Goal: Information Seeking & Learning: Find contact information

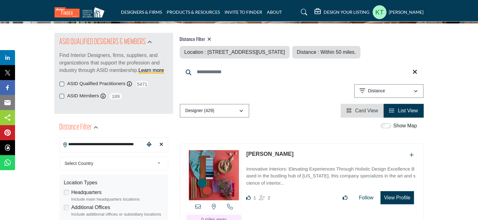
scroll to position [31, 0]
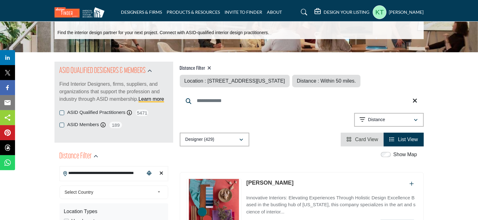
click at [212, 69] on icon at bounding box center [210, 68] width 4 height 5
type input "***"
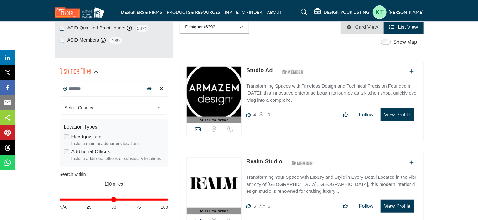
scroll to position [125, 0]
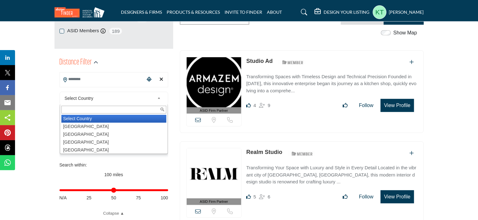
click at [136, 101] on span "Select Country" at bounding box center [110, 99] width 90 height 8
click at [102, 78] on input "Search Location" at bounding box center [102, 79] width 85 height 12
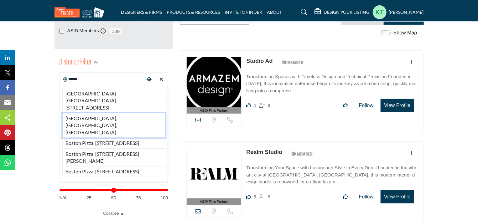
click at [93, 117] on li "[GEOGRAPHIC_DATA], [GEOGRAPHIC_DATA], [GEOGRAPHIC_DATA]" at bounding box center [113, 125] width 103 height 25
type input "**********"
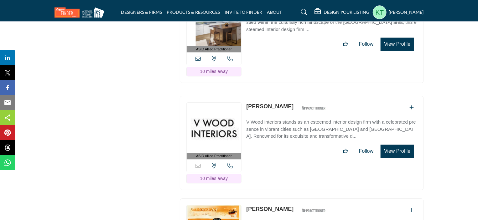
scroll to position [4514, 0]
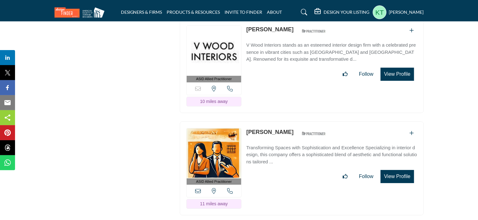
drag, startPoint x: 245, startPoint y: 82, endPoint x: 311, endPoint y: 89, distance: 66.2
click at [311, 122] on div "ASID Allied Practitioner ASID Allied Practitioners have successfully completed …" at bounding box center [302, 169] width 244 height 94
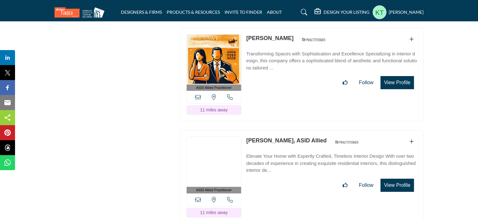
drag, startPoint x: 246, startPoint y: 93, endPoint x: 315, endPoint y: 93, distance: 69.6
click at [315, 130] on div "ASID Allied Practitioner ASID Allied Practitioners have successfully completed …" at bounding box center [302, 177] width 244 height 94
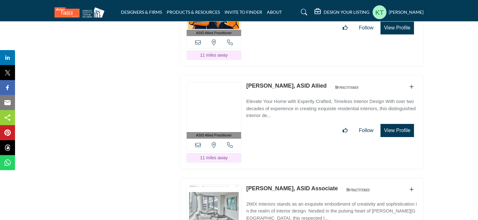
scroll to position [4702, 0]
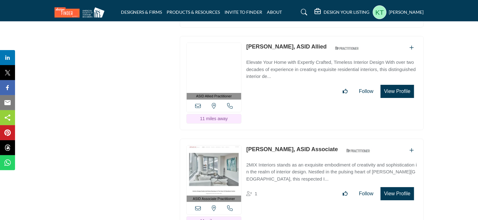
drag, startPoint x: 245, startPoint y: 99, endPoint x: 301, endPoint y: 99, distance: 56.7
click at [301, 139] on div "ASID Associate Practitioner ASID Associate Practitioners have a degree in any m…" at bounding box center [302, 186] width 244 height 94
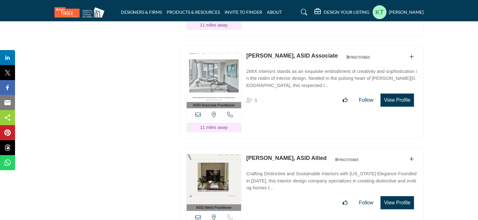
scroll to position [4796, 0]
drag, startPoint x: 274, startPoint y: 108, endPoint x: 297, endPoint y: 108, distance: 22.9
click at [297, 147] on div "ASID Allied Practitioner ASID Allied Practitioners have successfully completed …" at bounding box center [302, 194] width 244 height 94
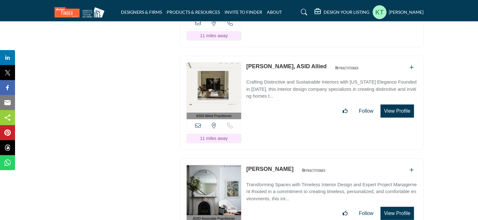
scroll to position [4890, 0]
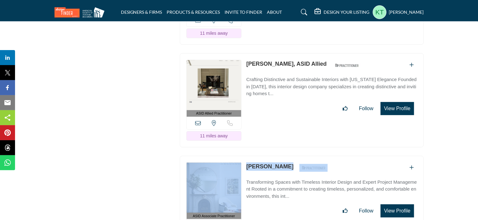
drag, startPoint x: 243, startPoint y: 114, endPoint x: 318, endPoint y: 115, distance: 74.6
click at [318, 156] on div "ASID Associate Practitioner ASID Associate Practitioners have a degree in any m…" at bounding box center [302, 203] width 244 height 94
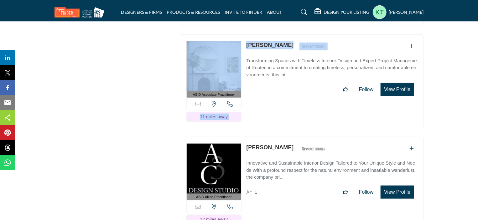
scroll to position [5016, 0]
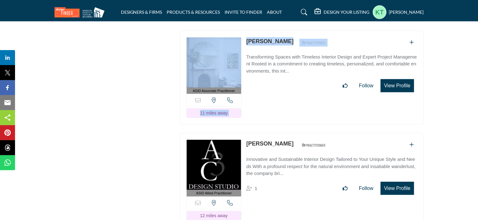
drag, startPoint x: 246, startPoint y: 91, endPoint x: 340, endPoint y: 92, distance: 94.1
click at [340, 133] on div "ASID Allied Practitioner ASID Allied Practitioners have successfully completed …" at bounding box center [302, 180] width 244 height 94
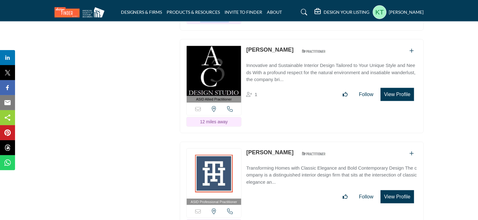
drag, startPoint x: 245, startPoint y: 97, endPoint x: 327, endPoint y: 101, distance: 81.6
click at [327, 142] on div "ASID Professional Practitioner ASID Professional Practitioners have successfull…" at bounding box center [302, 189] width 244 height 94
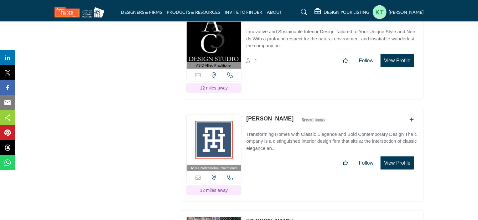
scroll to position [5204, 0]
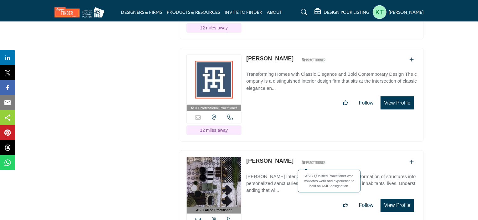
drag, startPoint x: 246, startPoint y: 108, endPoint x: 329, endPoint y: 110, distance: 83.7
click at [329, 150] on div "ASID Allied Practitioner ASID Allied Practitioners have successfully completed …" at bounding box center [302, 197] width 244 height 94
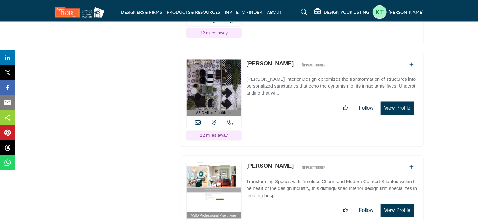
scroll to position [5329, 0]
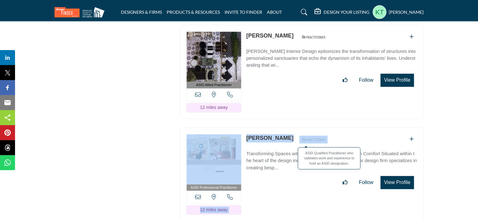
drag, startPoint x: 256, startPoint y: 84, endPoint x: 321, endPoint y: 87, distance: 64.7
click at [321, 128] on div "ASID Professional Practitioner ASID Professional Practitioners have successfull…" at bounding box center [302, 175] width 244 height 94
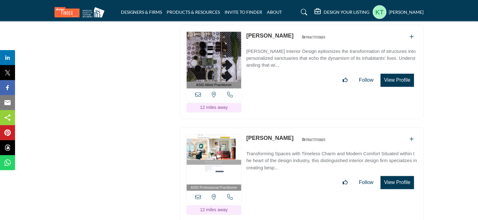
click at [291, 176] on div "Follow Following" at bounding box center [331, 182] width 171 height 13
drag, startPoint x: 333, startPoint y: 87, endPoint x: 247, endPoint y: 82, distance: 85.7
click at [247, 134] on div "[PERSON_NAME] ASID Qualified Practitioner who validates work and experience to …" at bounding box center [331, 139] width 171 height 11
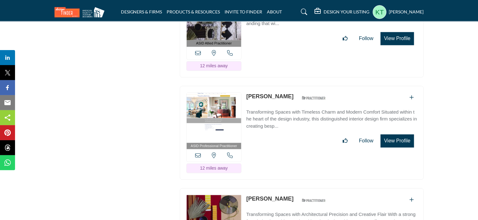
scroll to position [5423, 0]
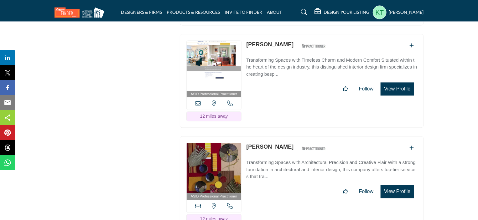
drag, startPoint x: 336, startPoint y: 93, endPoint x: 246, endPoint y: 85, distance: 90.6
click at [246, 136] on div "ASID Professional Practitioner ASID Professional Practitioners have successfull…" at bounding box center [302, 183] width 244 height 94
